Goal: Task Accomplishment & Management: Manage account settings

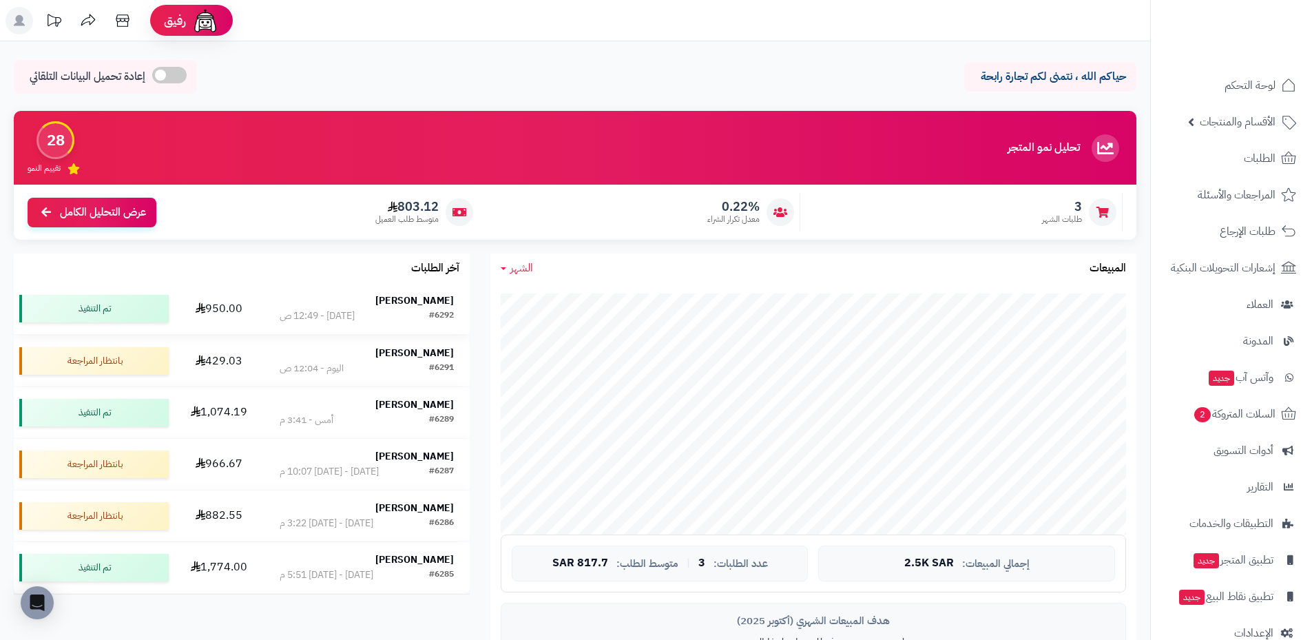
click at [420, 298] on strong "[PERSON_NAME]" at bounding box center [414, 300] width 79 height 14
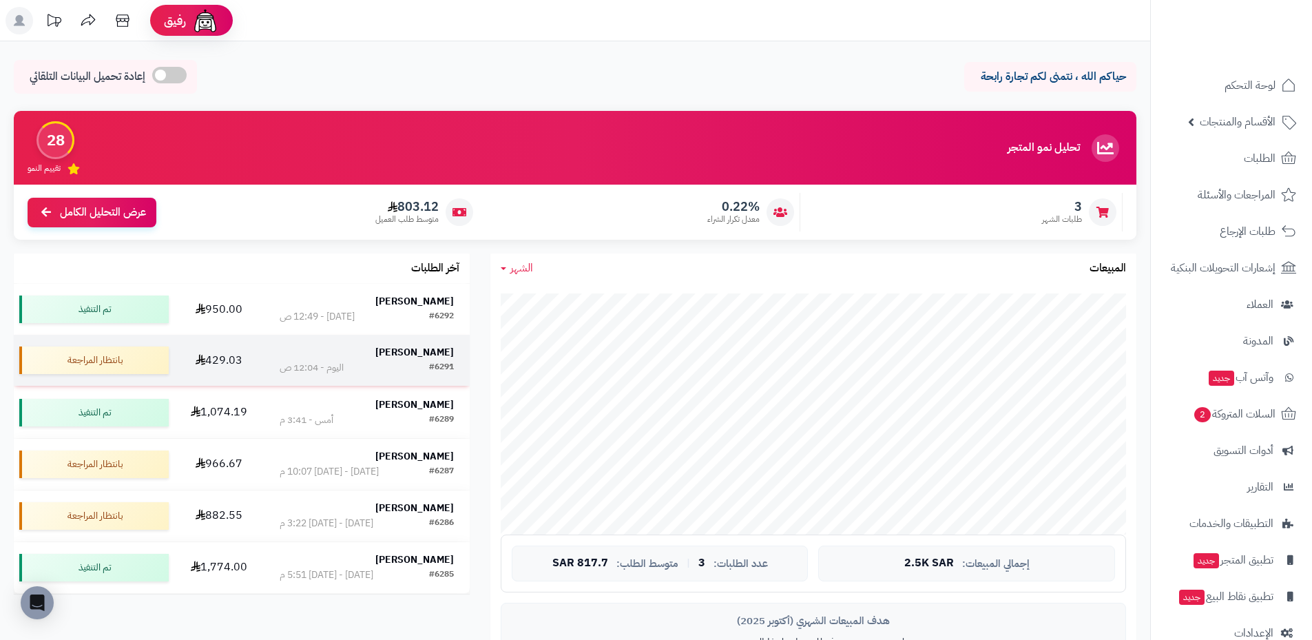
click at [419, 357] on strong "[PERSON_NAME]" at bounding box center [414, 352] width 79 height 14
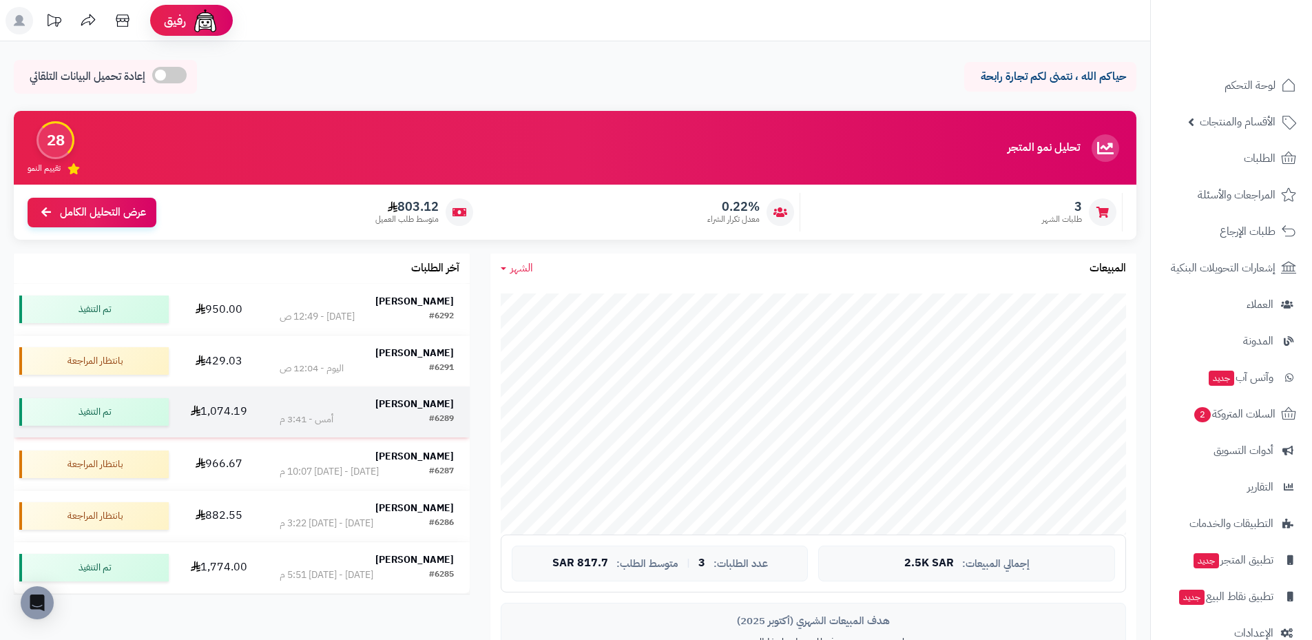
click at [437, 413] on div "#6289" at bounding box center [441, 420] width 25 height 14
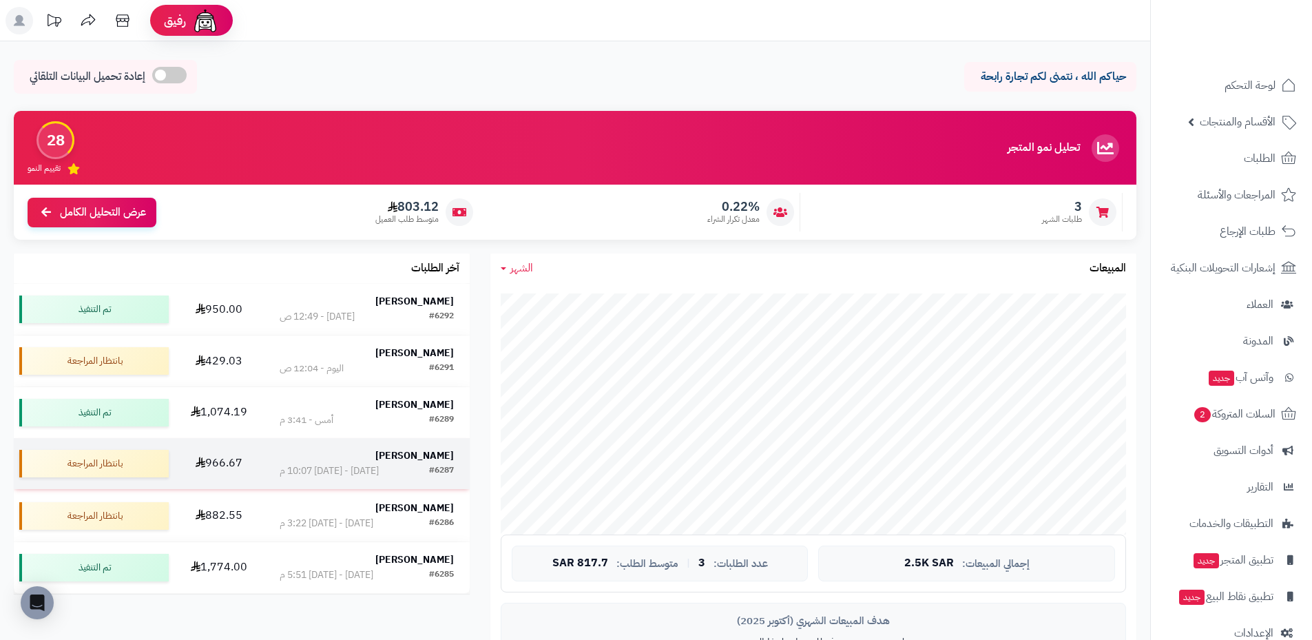
click at [431, 456] on strong "[PERSON_NAME]" at bounding box center [414, 455] width 79 height 14
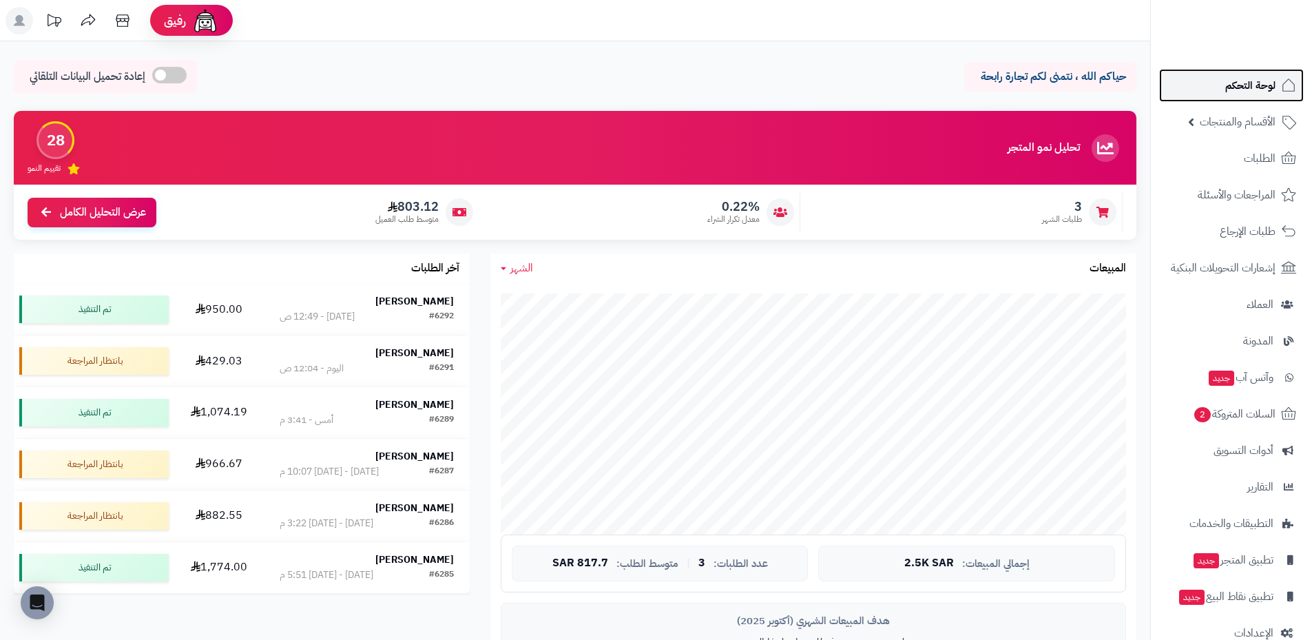
click at [1261, 88] on span "لوحة التحكم" at bounding box center [1251, 85] width 50 height 19
click at [129, 21] on icon at bounding box center [122, 20] width 13 height 12
